Goal: Task Accomplishment & Management: Manage account settings

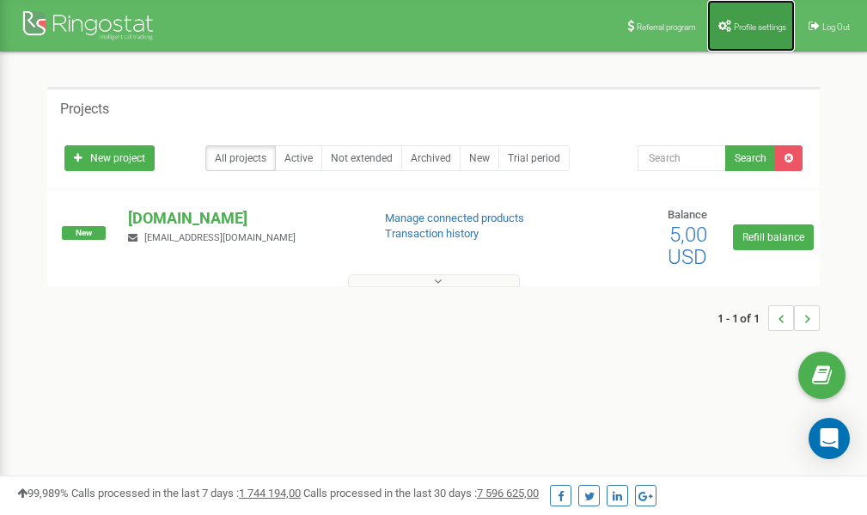
click at [749, 29] on span "Profile settings" at bounding box center [760, 26] width 52 height 9
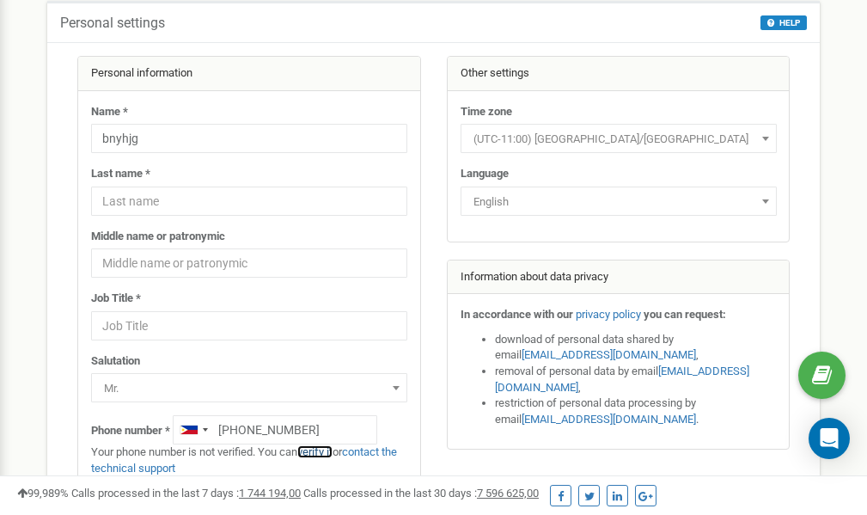
click at [324, 454] on link "verify it" at bounding box center [314, 451] width 35 height 13
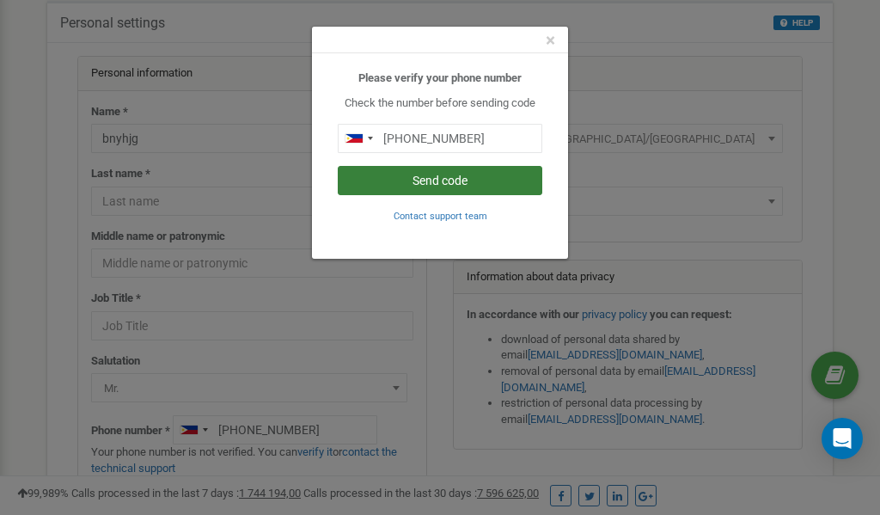
click at [434, 180] on button "Send code" at bounding box center [440, 180] width 204 height 29
